Goal: Information Seeking & Learning: Learn about a topic

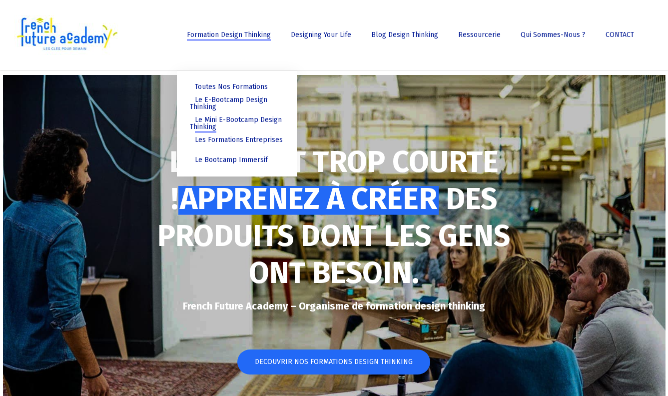
click at [230, 119] on span "Le Mini E-Bootcamp Design Thinking" at bounding box center [236, 122] width 92 height 15
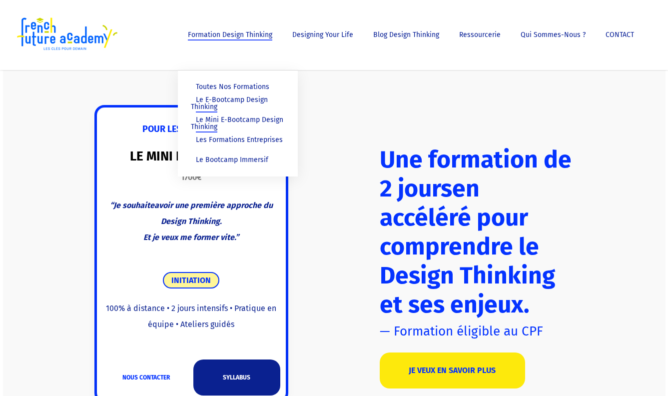
click at [226, 100] on span "Le E-Bootcamp Design Thinking" at bounding box center [229, 102] width 77 height 15
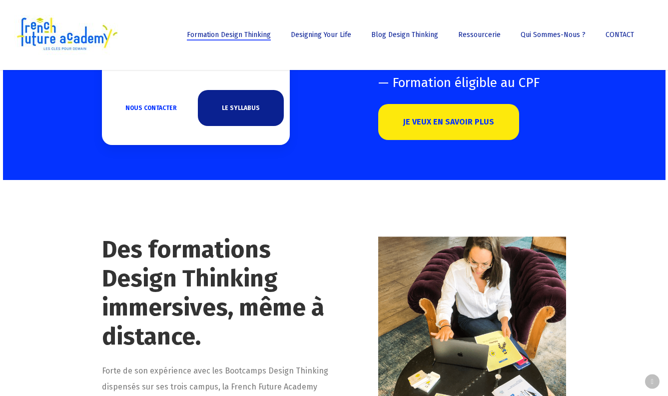
scroll to position [206, 0]
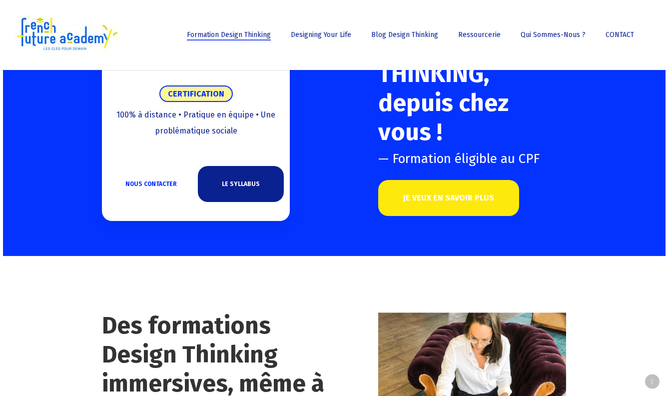
click at [450, 197] on link "JE VEUX EN SAVOIR PLUS" at bounding box center [448, 198] width 141 height 36
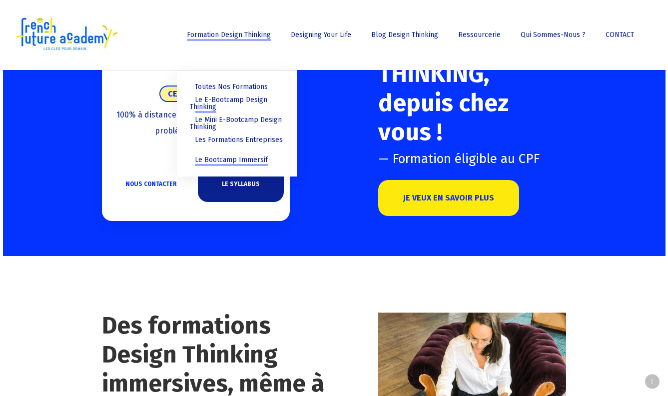
click at [219, 160] on span "Le Bootcamp Immersif" at bounding box center [231, 159] width 73 height 8
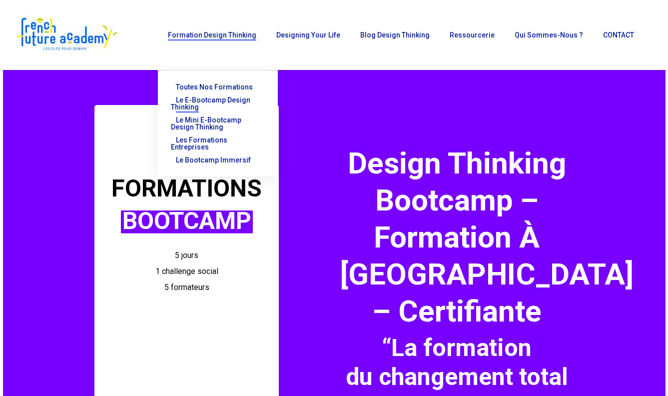
click at [221, 100] on span "Le E-Bootcamp Design Thinking" at bounding box center [210, 103] width 79 height 15
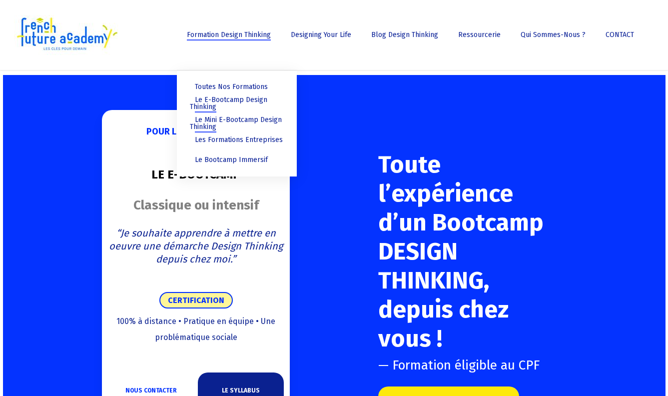
click at [213, 120] on span "Le Mini E-Bootcamp Design Thinking" at bounding box center [236, 122] width 92 height 15
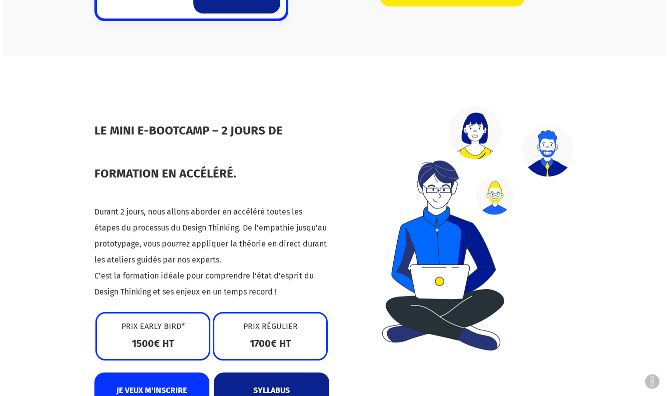
scroll to position [384, 0]
